Goal: Task Accomplishment & Management: Use online tool/utility

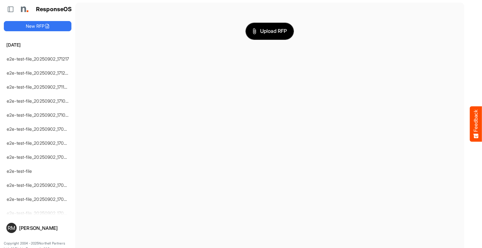
click at [270, 31] on span "Upload RFP" at bounding box center [269, 31] width 34 height 8
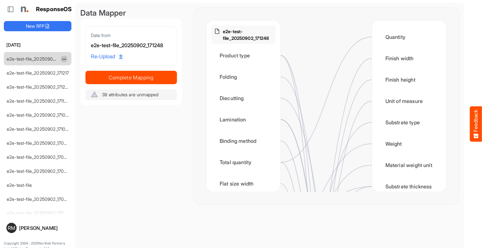
click at [64, 59] on span "dropdownbutton" at bounding box center [63, 59] width 3 height 4
type input "**********"
